Goal: Information Seeking & Learning: Learn about a topic

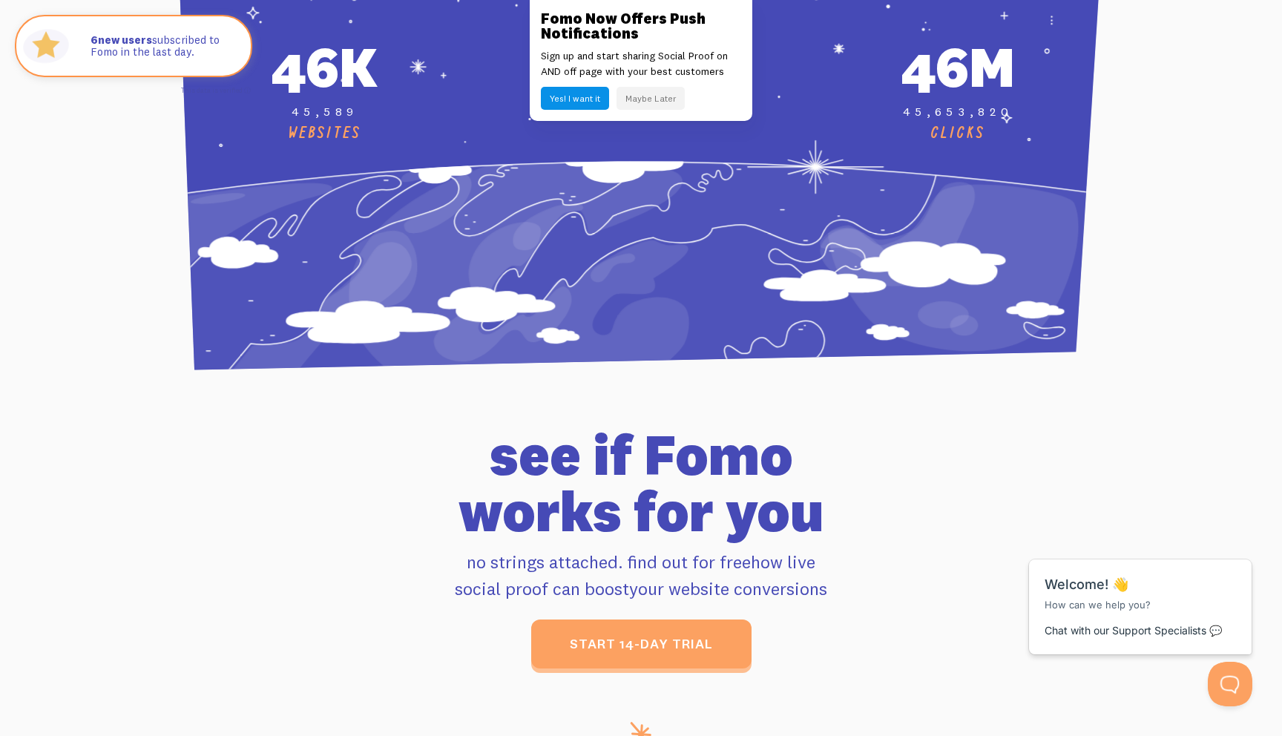
scroll to position [5715, 0]
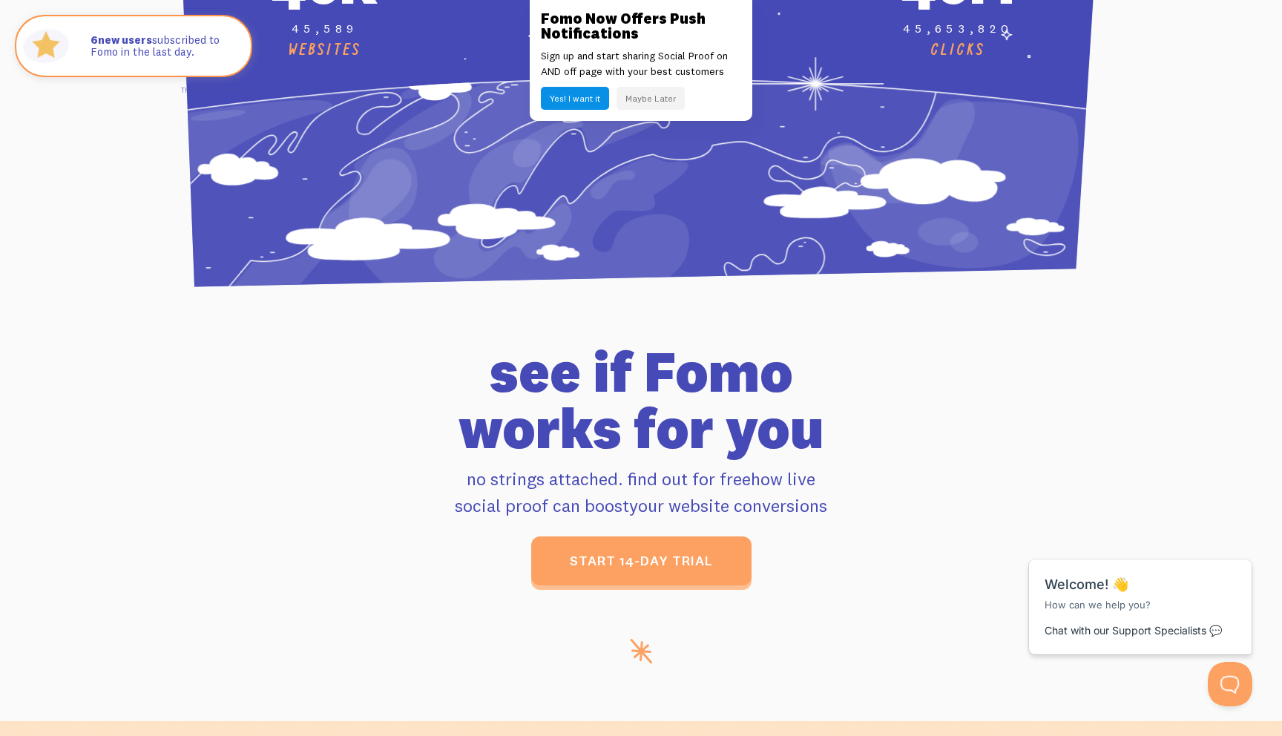
click at [571, 87] on button "Yes! I want it" at bounding box center [575, 98] width 68 height 23
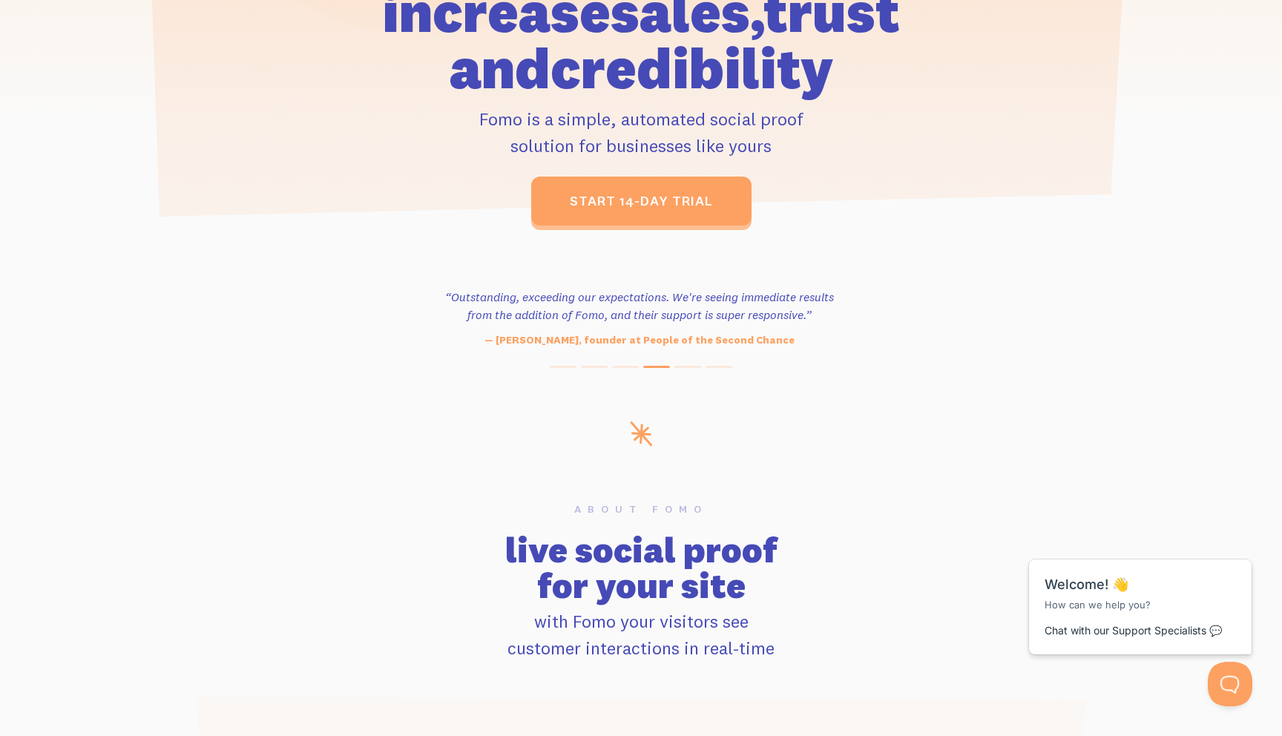
scroll to position [0, 0]
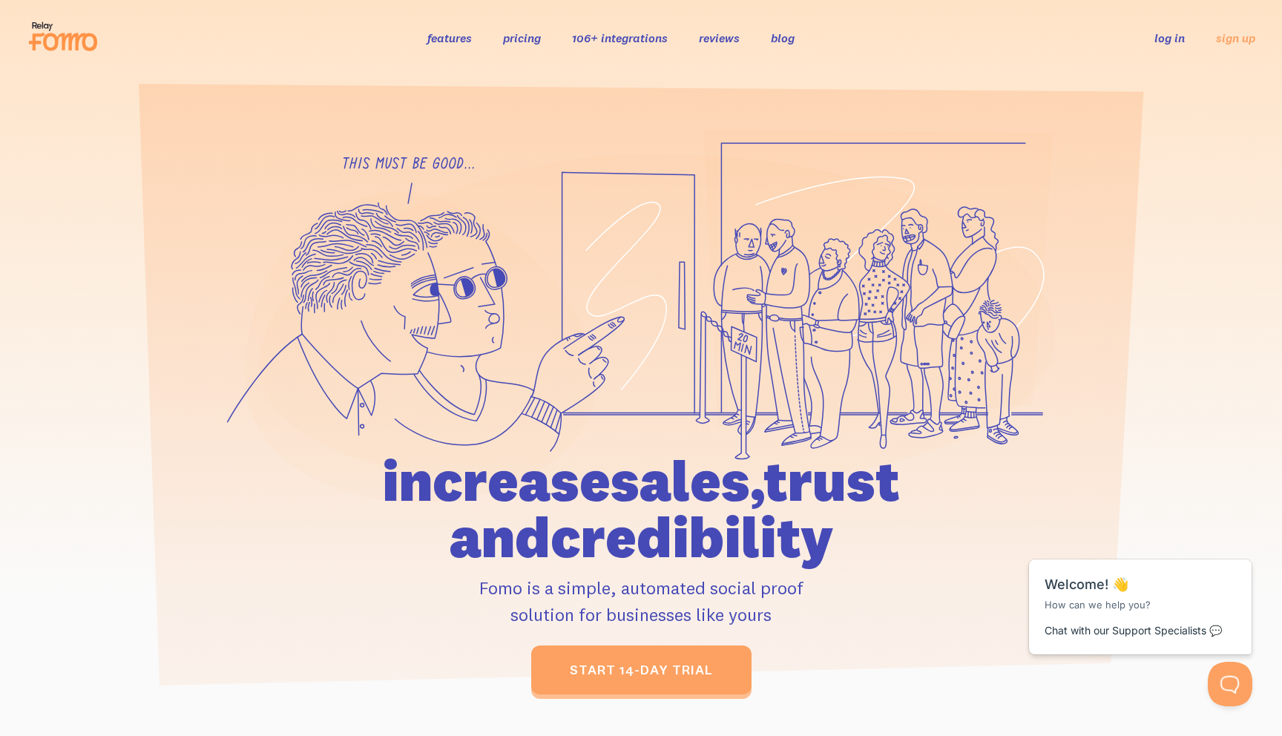
click at [449, 36] on link "features" at bounding box center [449, 37] width 45 height 15
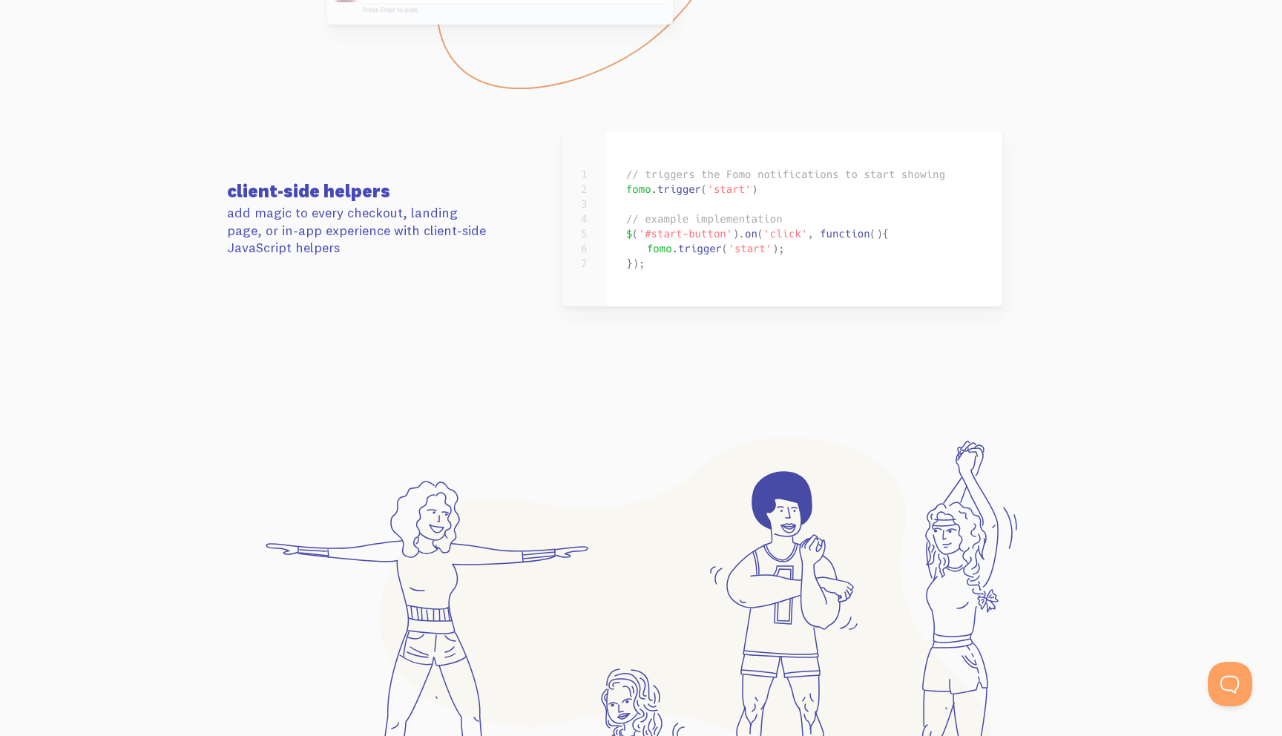
scroll to position [7034, 0]
